Goal: Task Accomplishment & Management: Manage account settings

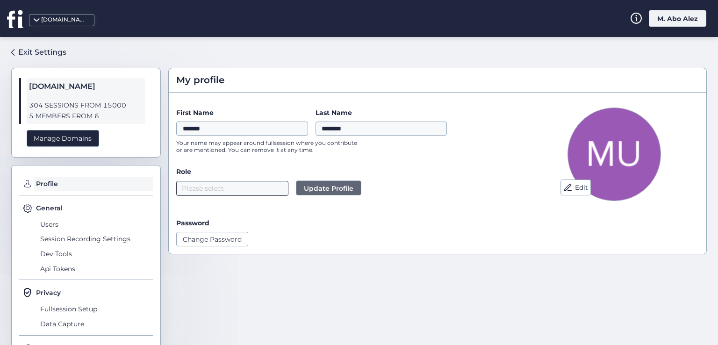
scroll to position [2, 0]
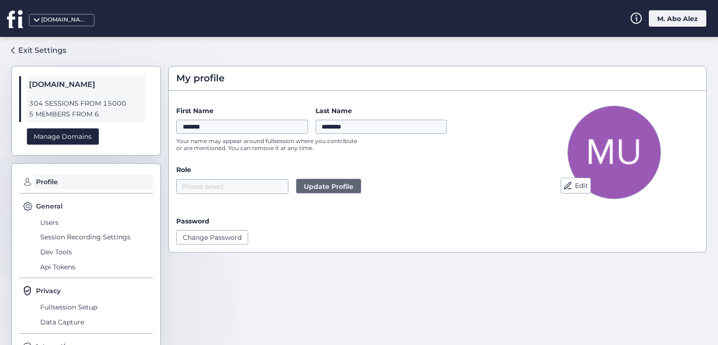
click at [678, 15] on div "M. Abo Alez" at bounding box center [677, 18] width 57 height 16
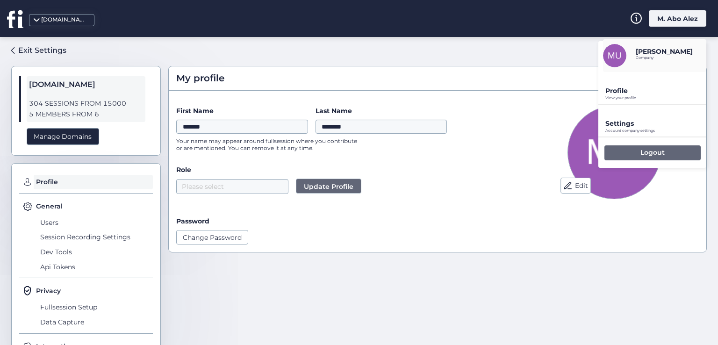
click at [637, 157] on div "Logout" at bounding box center [652, 152] width 96 height 15
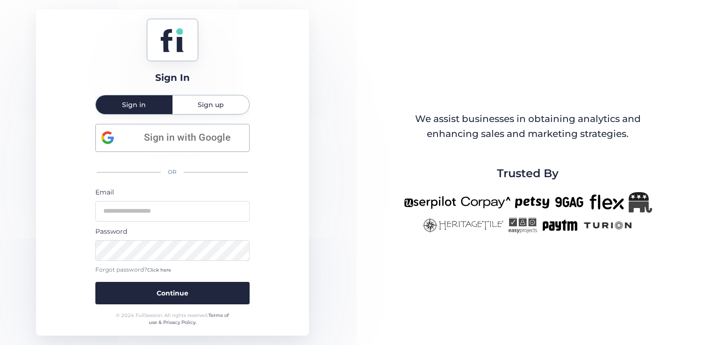
click at [245, 198] on div "Email" at bounding box center [172, 204] width 154 height 35
click at [249, 202] on input "email" at bounding box center [172, 211] width 154 height 21
type input "**********"
click at [95, 282] on button "Continue" at bounding box center [172, 293] width 154 height 22
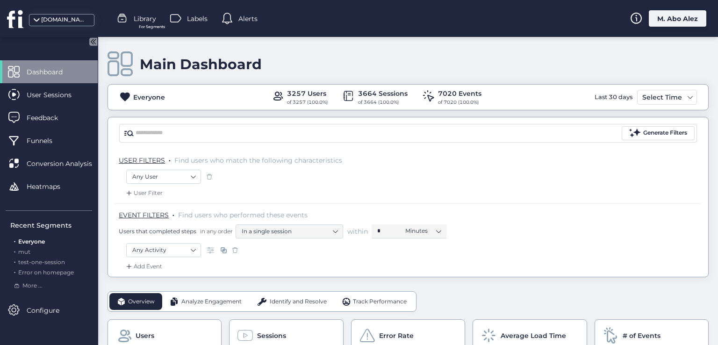
click at [656, 22] on div "M. Abo Alez" at bounding box center [677, 18] width 57 height 16
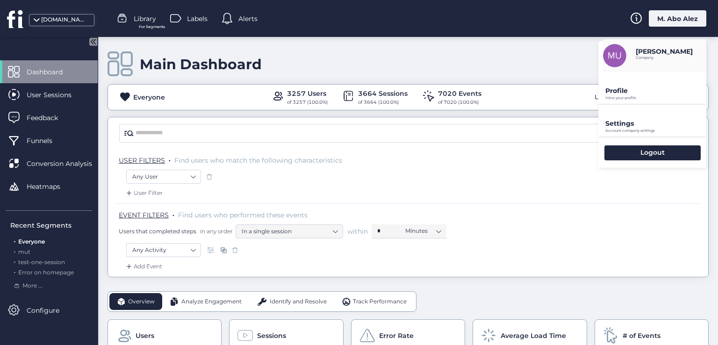
click at [624, 93] on p "Profile" at bounding box center [655, 90] width 101 height 8
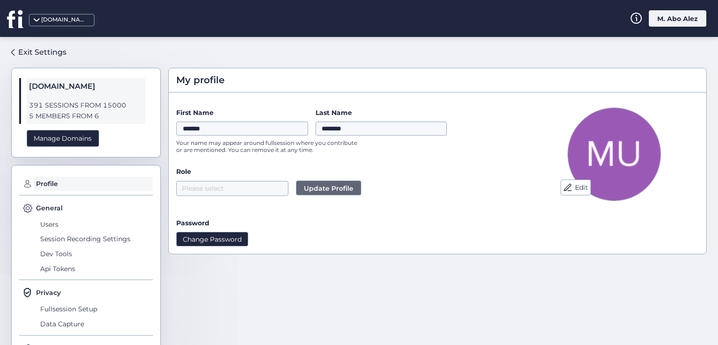
click at [214, 244] on button "Change Password" at bounding box center [212, 239] width 72 height 14
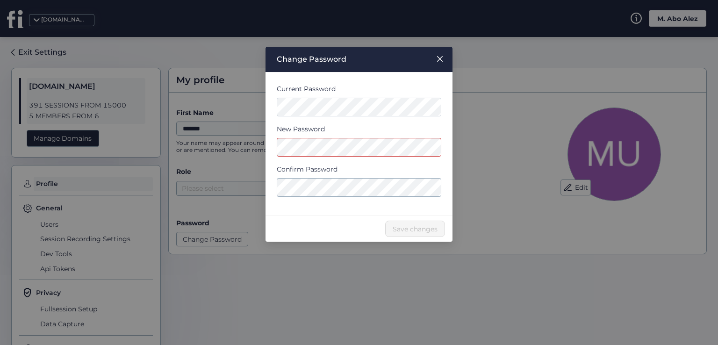
click at [305, 212] on div "Current Password New Password Confirm Password" at bounding box center [358, 143] width 187 height 143
drag, startPoint x: 289, startPoint y: 199, endPoint x: 280, endPoint y: 205, distance: 10.8
click at [289, 200] on form "Current Password New Password Confirm Password" at bounding box center [359, 144] width 164 height 121
drag, startPoint x: 280, startPoint y: 205, endPoint x: 264, endPoint y: 201, distance: 16.8
click at [261, 202] on nz-modal-container "Change Password Current Password New Password Confirm Password Save changes" at bounding box center [359, 172] width 718 height 345
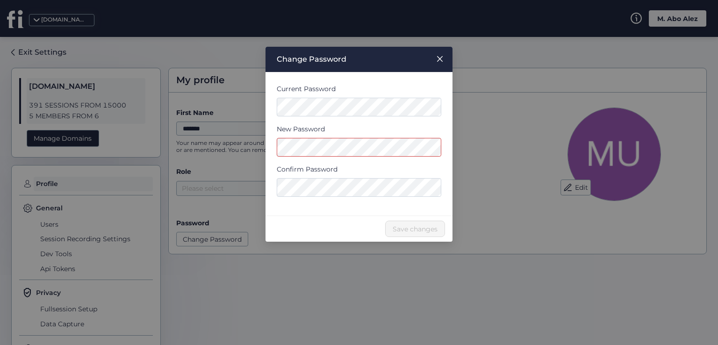
click at [228, 194] on nz-modal-container "Change Password Current Password New Password Confirm Password Save changes" at bounding box center [359, 172] width 718 height 345
click at [274, 145] on div "Current Password New Password Confirm Password" at bounding box center [358, 143] width 187 height 143
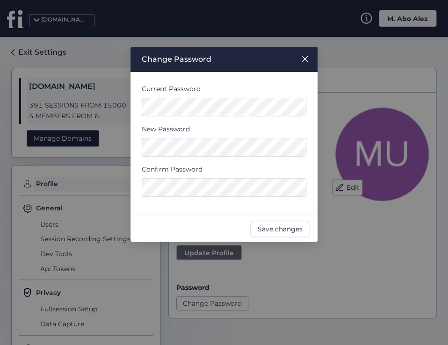
click at [140, 108] on div "Current Password New Password Confirm Password" at bounding box center [223, 143] width 187 height 143
click at [286, 229] on span "Save changes" at bounding box center [279, 229] width 45 height 10
click at [134, 109] on div "Current Password New Password Confirm Password" at bounding box center [223, 143] width 187 height 143
click at [302, 58] on icon "Close" at bounding box center [304, 58] width 7 height 7
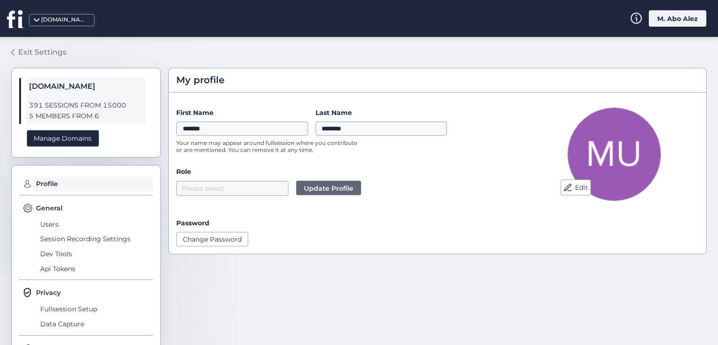
click at [47, 51] on div "Exit Settings" at bounding box center [42, 52] width 48 height 12
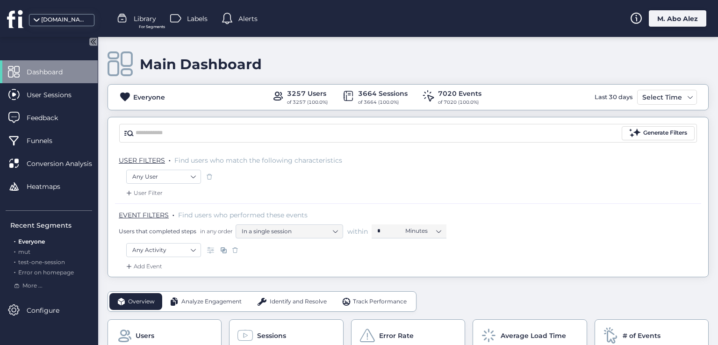
click at [682, 21] on div "M. Abo Alez" at bounding box center [677, 18] width 57 height 16
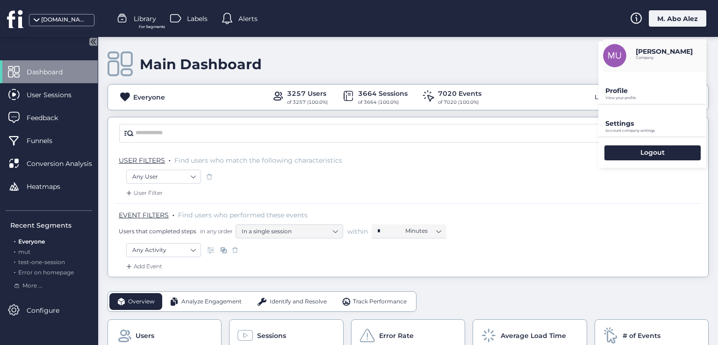
click at [629, 90] on p "Profile" at bounding box center [655, 90] width 101 height 8
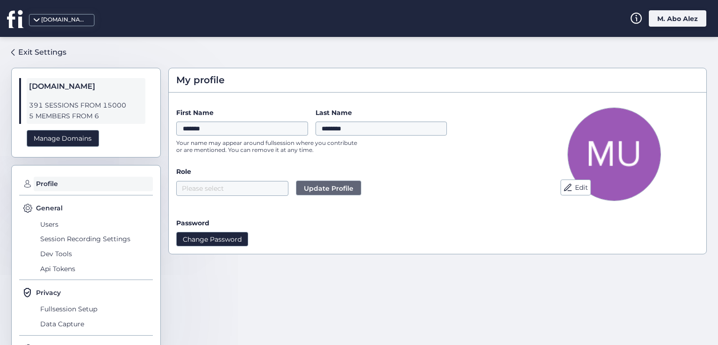
click at [193, 239] on button "Change Password" at bounding box center [212, 239] width 72 height 14
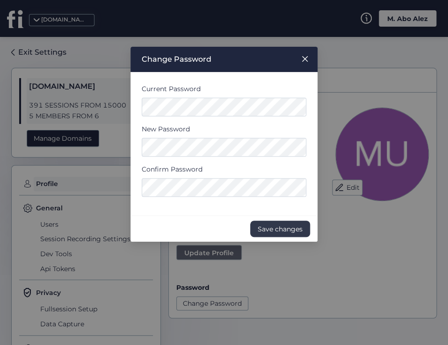
click at [272, 229] on span "Save changes" at bounding box center [279, 229] width 45 height 10
click at [121, 113] on nz-modal-container "Change Password Current Password New Password Confirm Password Save changes" at bounding box center [224, 172] width 448 height 345
click at [144, 222] on div "Save changes" at bounding box center [223, 228] width 187 height 26
click at [282, 230] on span "Save changes" at bounding box center [279, 229] width 45 height 10
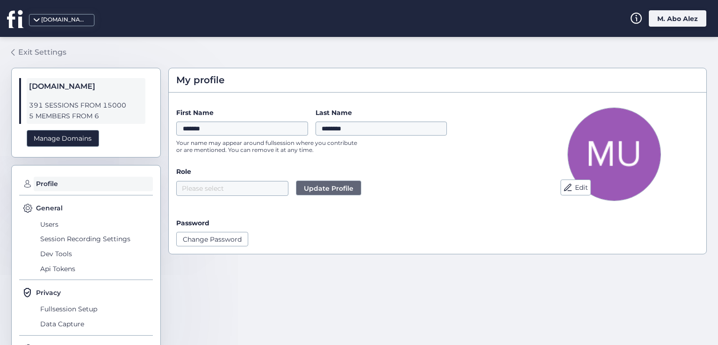
click at [31, 55] on div "Exit Settings" at bounding box center [42, 52] width 48 height 12
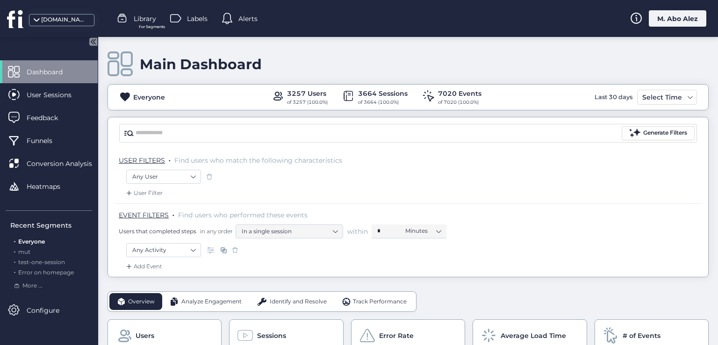
click at [655, 21] on div "M. Abo Alez" at bounding box center [677, 18] width 57 height 16
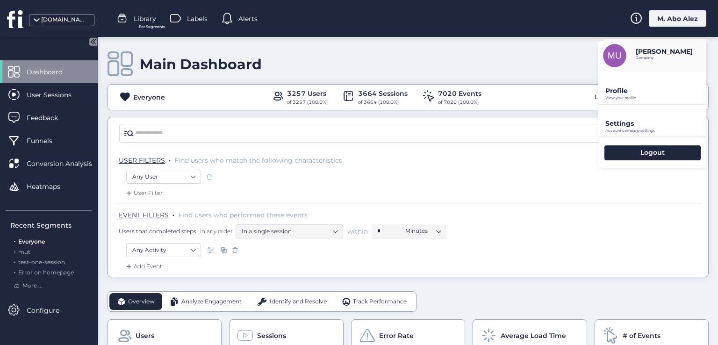
click at [525, 66] on div "Main Dashboard" at bounding box center [407, 64] width 601 height 27
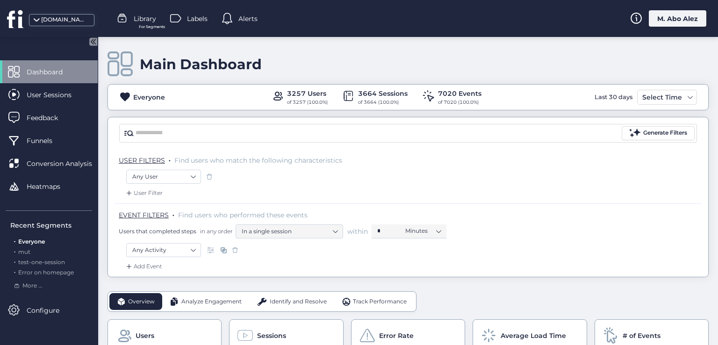
click at [669, 16] on div "M. Abo Alez" at bounding box center [677, 18] width 57 height 16
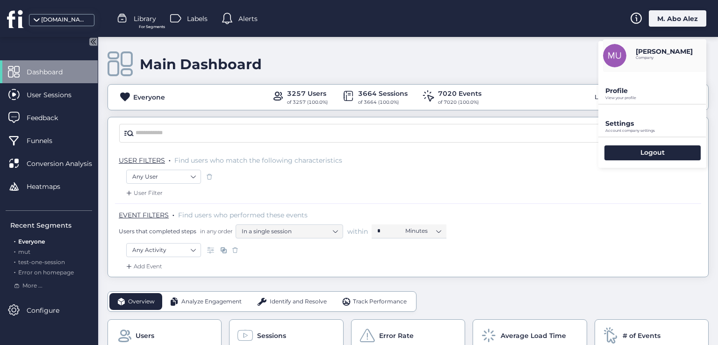
click at [625, 96] on p "View your profile" at bounding box center [655, 98] width 101 height 4
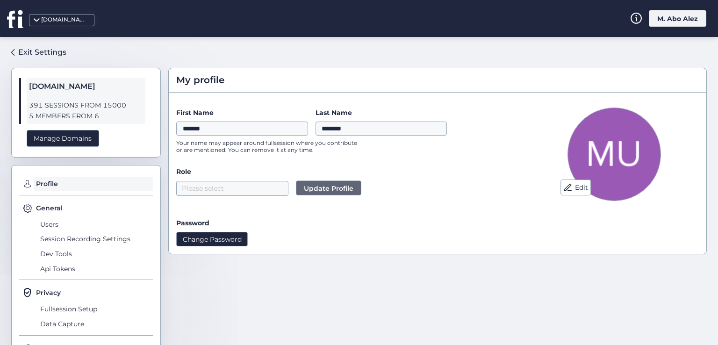
click at [215, 239] on button "Change Password" at bounding box center [212, 239] width 72 height 14
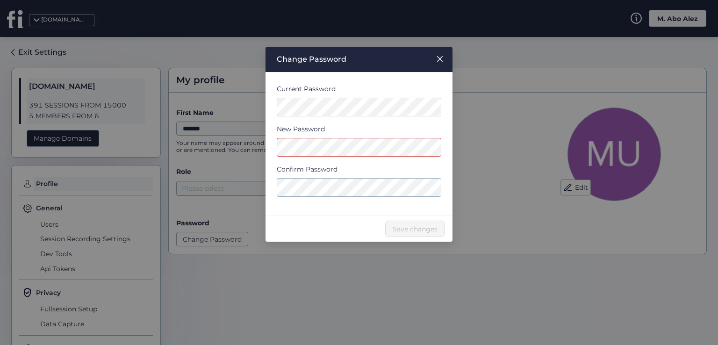
click at [303, 215] on div "Save changes" at bounding box center [358, 228] width 187 height 26
drag, startPoint x: 500, startPoint y: 176, endPoint x: 498, endPoint y: 181, distance: 5.0
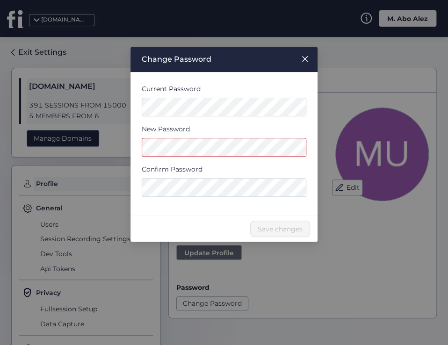
click at [91, 152] on nz-modal-container "Change Password Current Password New Password Confirm Password Save changes" at bounding box center [224, 172] width 448 height 345
click at [114, 189] on nz-modal-container "Change Password Current Password New Password Confirm Password Save changes" at bounding box center [224, 172] width 448 height 345
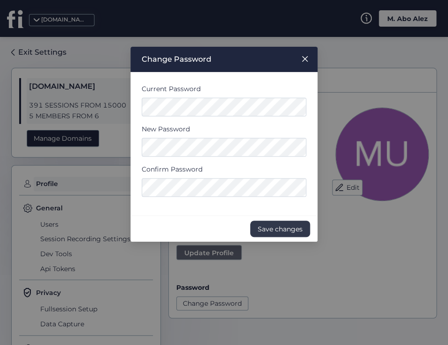
click at [279, 233] on span "Save changes" at bounding box center [279, 229] width 45 height 10
drag, startPoint x: 152, startPoint y: 214, endPoint x: 138, endPoint y: 193, distance: 25.3
click at [117, 202] on nz-modal-container "Change Password Current Password New Password Confirm Password Save changes" at bounding box center [224, 172] width 448 height 345
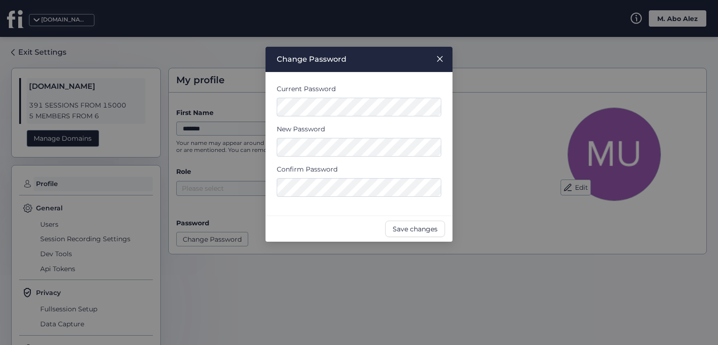
click at [447, 58] on span "Close" at bounding box center [439, 59] width 25 height 25
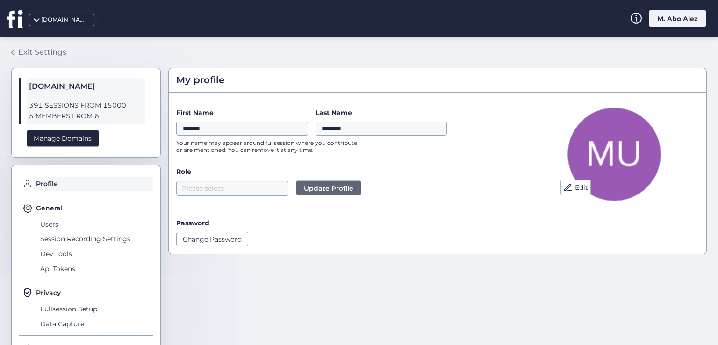
click at [15, 49] on link "Exit Settings" at bounding box center [38, 52] width 55 height 16
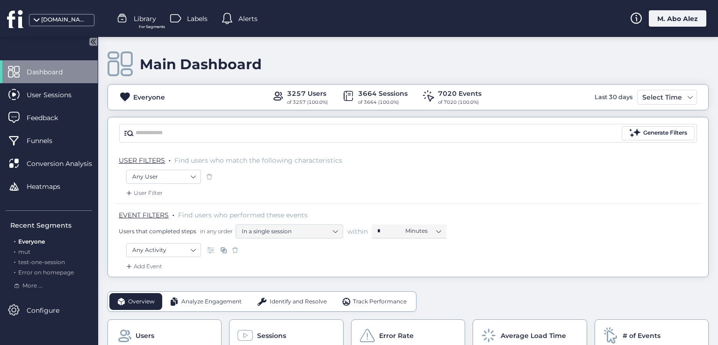
click at [676, 19] on div "M. Abo Alez" at bounding box center [677, 18] width 57 height 16
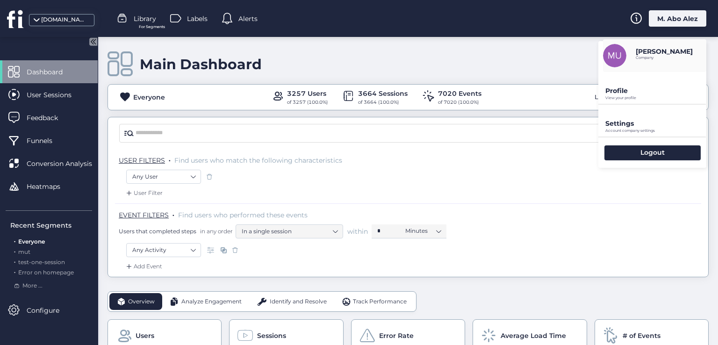
click at [630, 90] on p "Profile" at bounding box center [655, 90] width 101 height 8
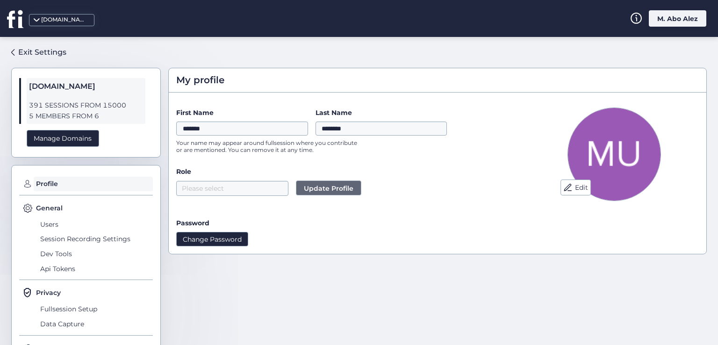
click at [219, 243] on button "Change Password" at bounding box center [212, 239] width 72 height 14
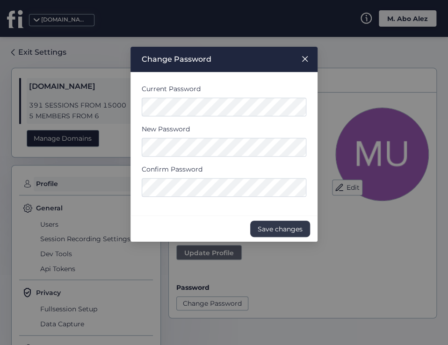
click at [275, 227] on span "Save changes" at bounding box center [279, 229] width 45 height 10
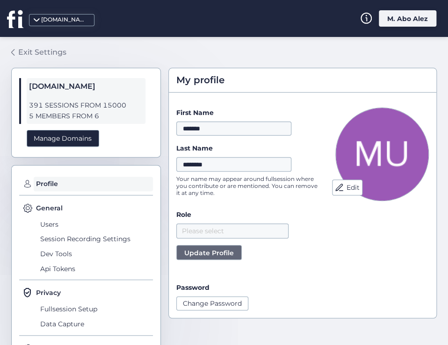
click at [30, 55] on div "Exit Settings" at bounding box center [42, 52] width 48 height 12
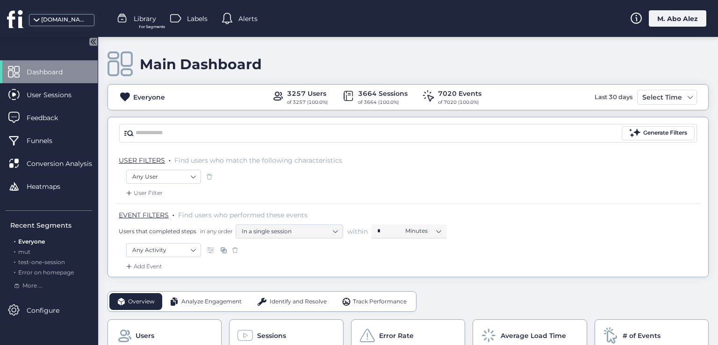
click at [131, 17] on div "Library For Segments" at bounding box center [136, 19] width 39 height 14
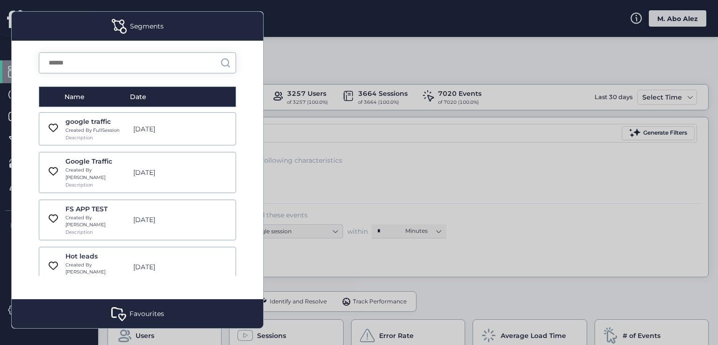
click at [318, 51] on div at bounding box center [359, 172] width 718 height 345
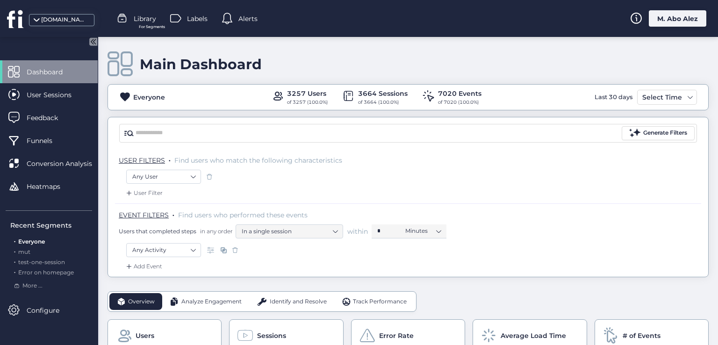
click at [189, 17] on span "Labels" at bounding box center [197, 19] width 21 height 10
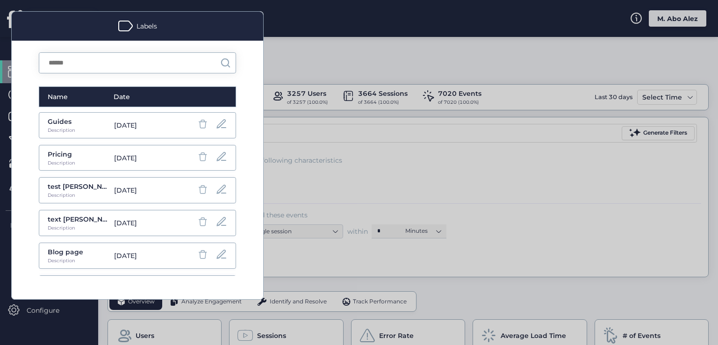
click at [288, 48] on div at bounding box center [359, 172] width 718 height 345
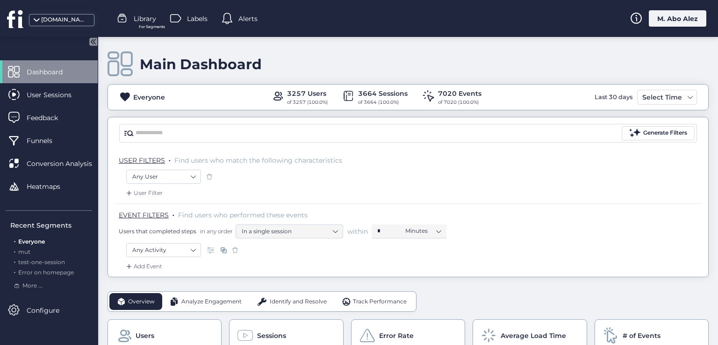
click at [232, 21] on span at bounding box center [227, 18] width 11 height 11
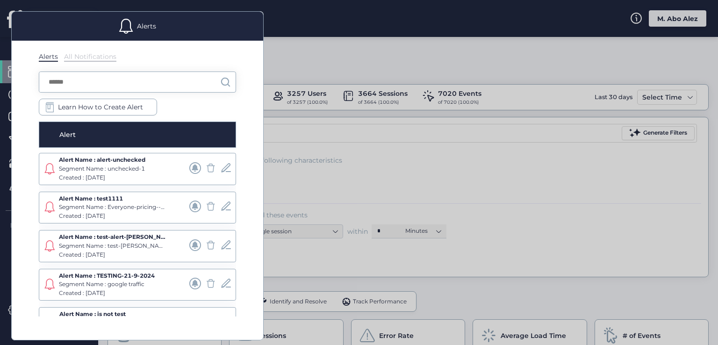
click at [293, 47] on div at bounding box center [359, 172] width 718 height 345
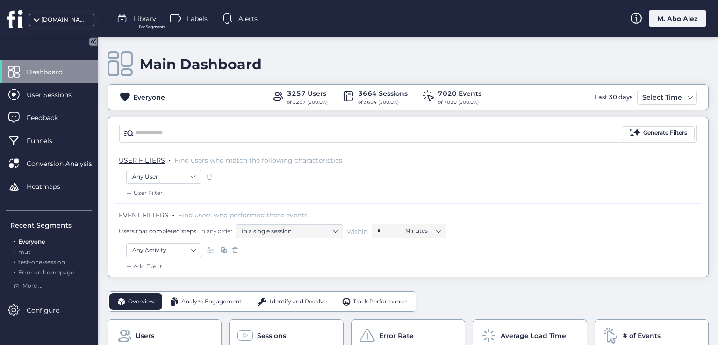
click at [143, 24] on span "For Segments" at bounding box center [152, 27] width 26 height 6
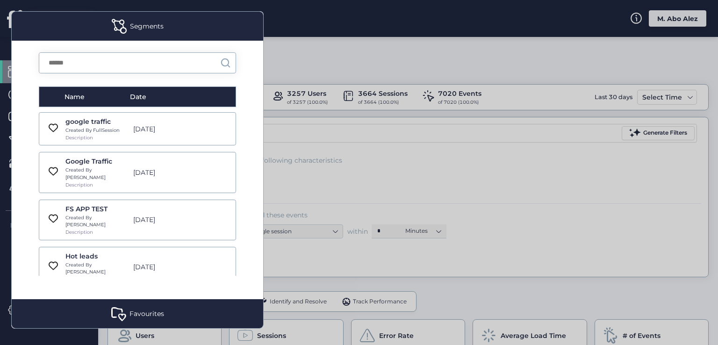
click at [136, 307] on div "Favourites" at bounding box center [137, 313] width 251 height 29
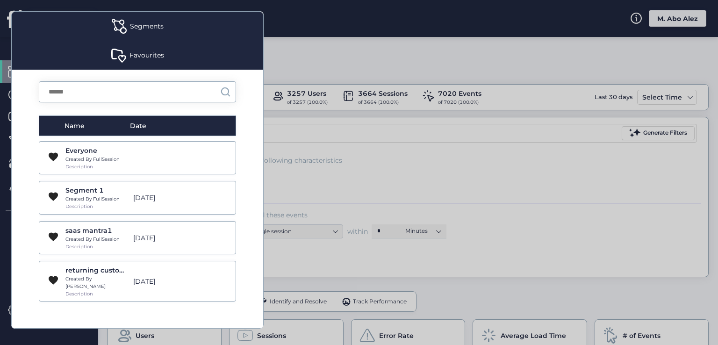
click at [140, 47] on div "Favourites" at bounding box center [137, 55] width 251 height 29
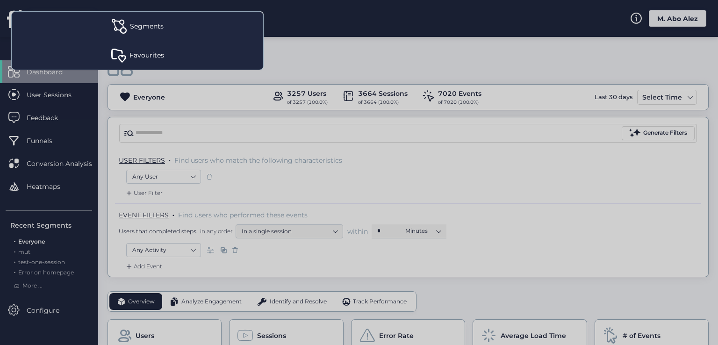
click at [307, 47] on div at bounding box center [359, 172] width 718 height 345
